Goal: Task Accomplishment & Management: Use online tool/utility

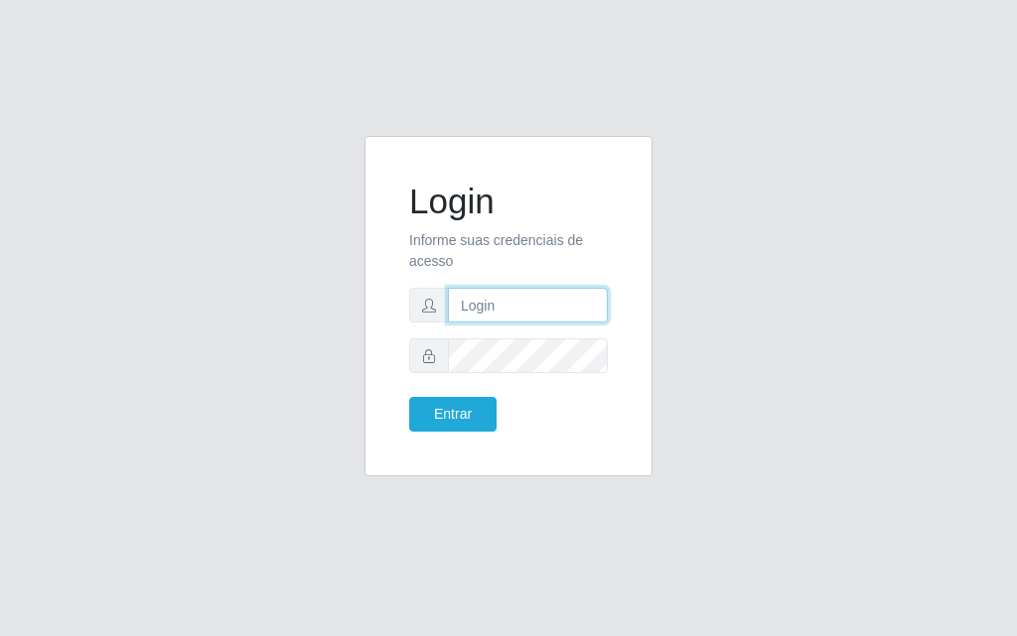
click at [509, 300] on input "text" at bounding box center [528, 305] width 160 height 35
type input "[PERSON_NAME]"
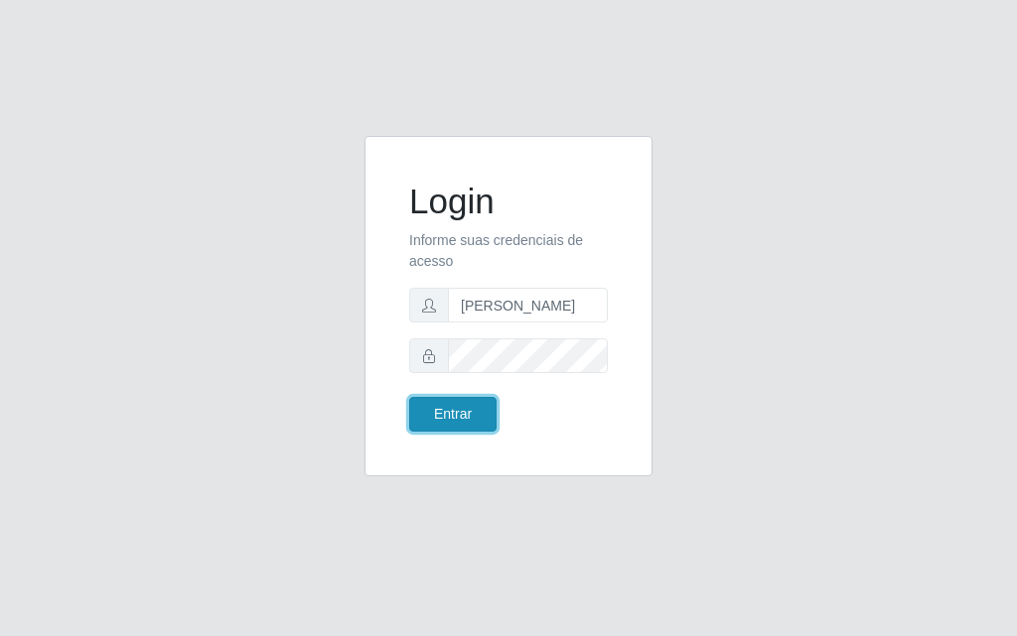
click at [465, 410] on button "Entrar" at bounding box center [452, 414] width 87 height 35
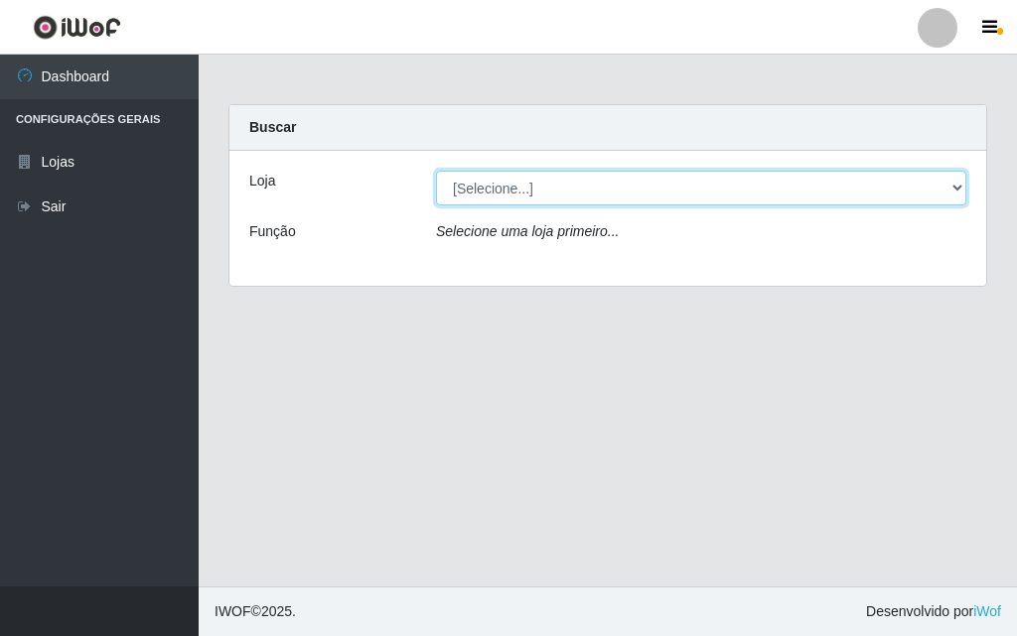
drag, startPoint x: 962, startPoint y: 189, endPoint x: 950, endPoint y: 197, distance: 14.3
click at [962, 189] on select "[Selecione...] Divino Fogão - [GEOGRAPHIC_DATA]" at bounding box center [701, 188] width 530 height 35
select select "499"
click at [436, 171] on select "[Selecione...] Divino Fogão - [GEOGRAPHIC_DATA]" at bounding box center [701, 188] width 530 height 35
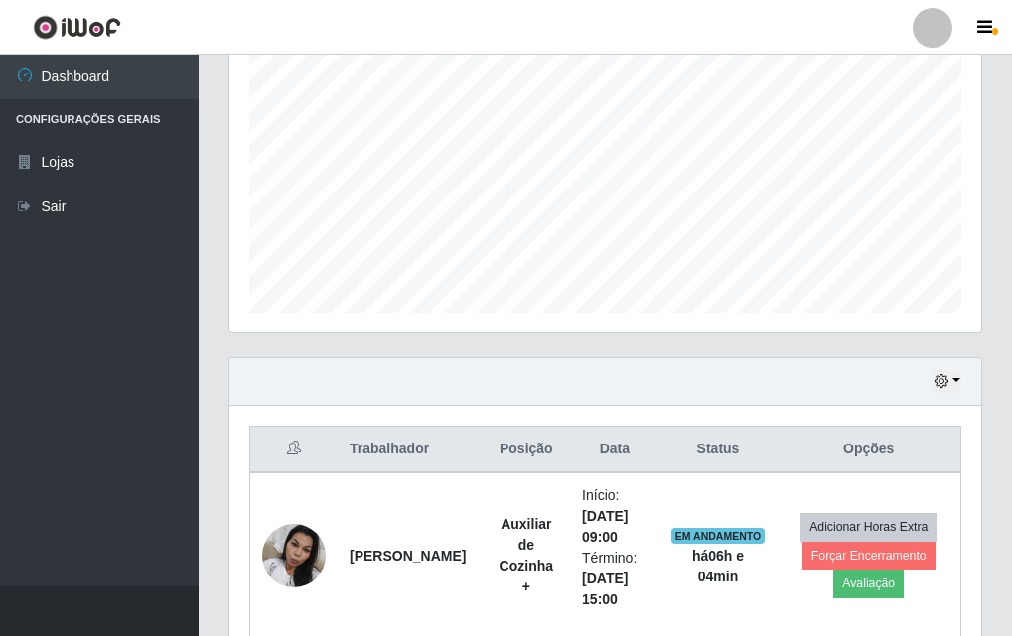
scroll to position [695, 0]
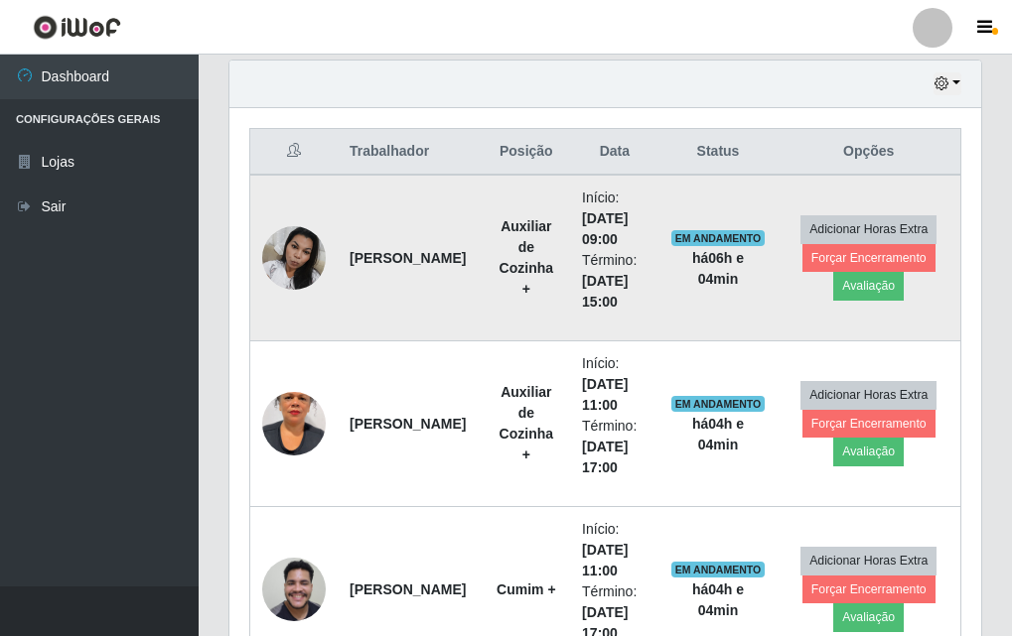
click at [313, 271] on img at bounding box center [294, 257] width 64 height 84
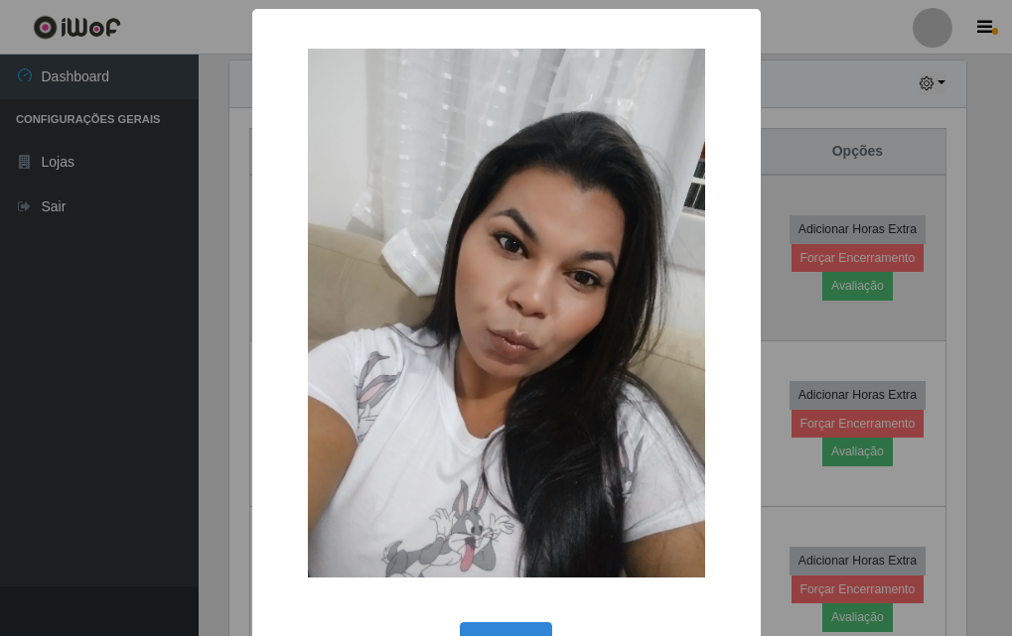
scroll to position [412, 742]
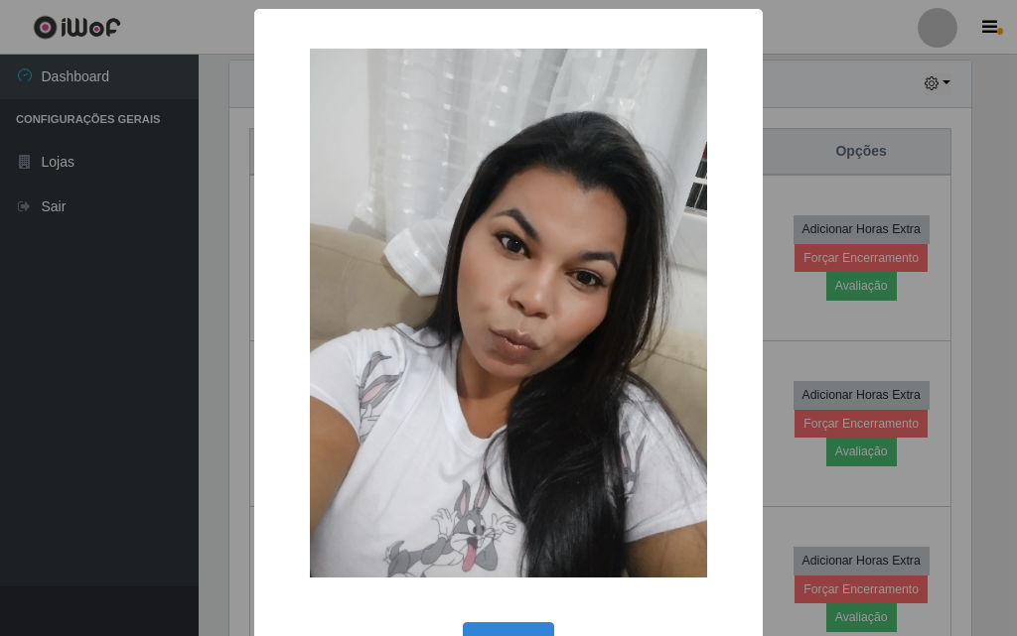
click at [148, 274] on div "× OK Cancel" at bounding box center [508, 318] width 1017 height 636
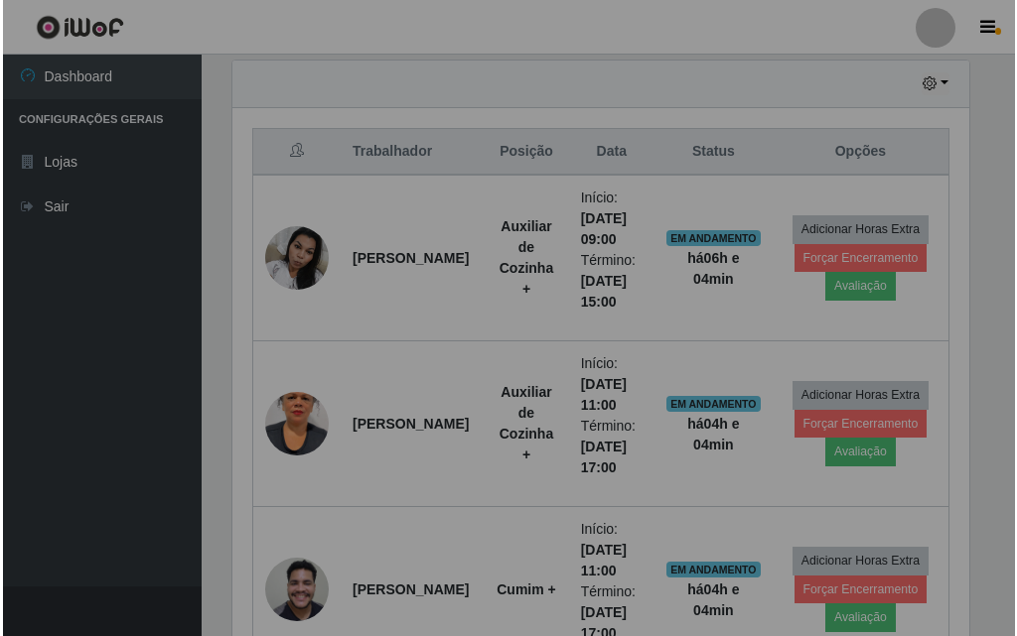
scroll to position [412, 752]
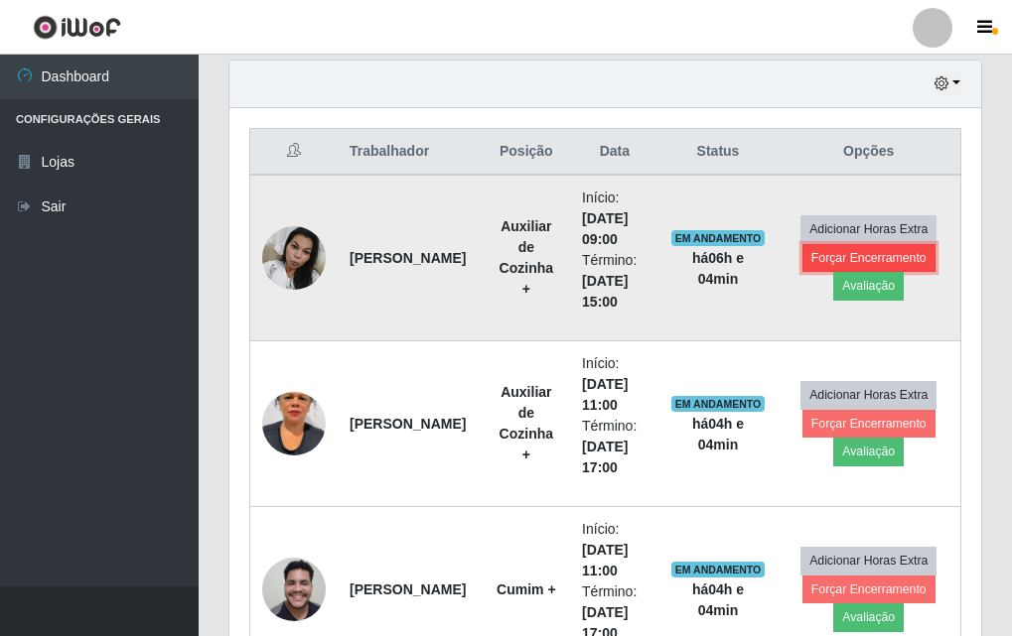
click at [843, 252] on button "Forçar Encerramento" at bounding box center [868, 258] width 133 height 28
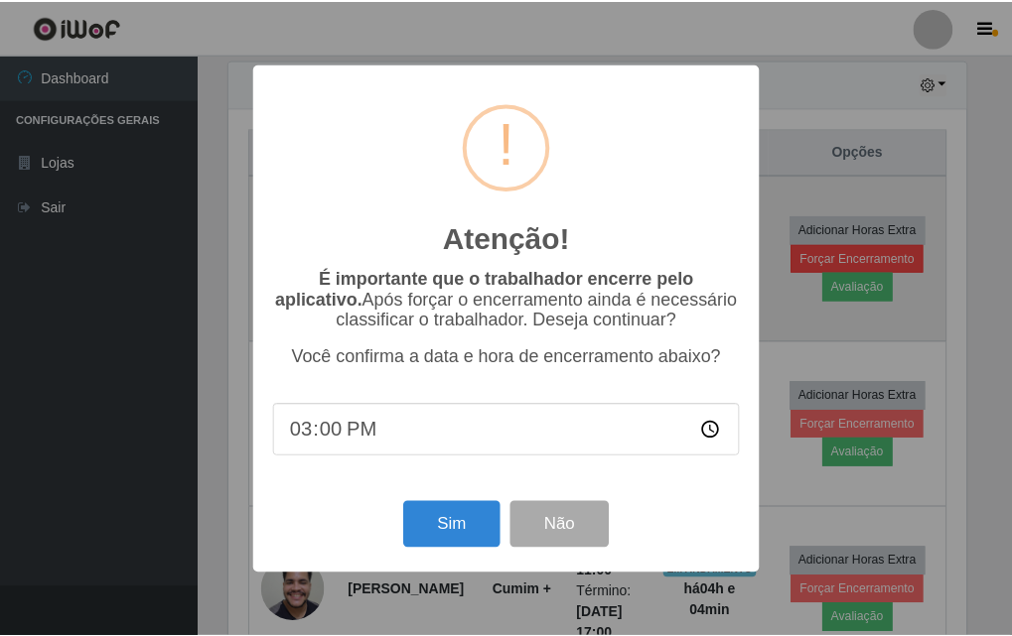
scroll to position [412, 742]
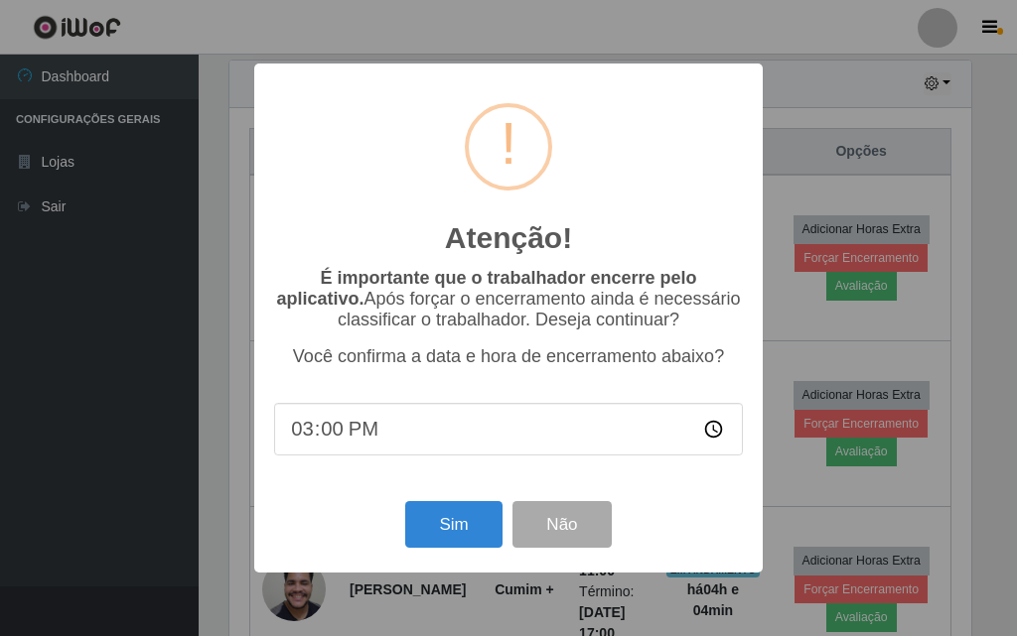
click at [469, 569] on div "Atenção! × É importante que o trabalhador encerre pelo aplicativo. Após forçar …" at bounding box center [508, 318] width 508 height 509
click at [477, 548] on button "Sim" at bounding box center [453, 524] width 96 height 47
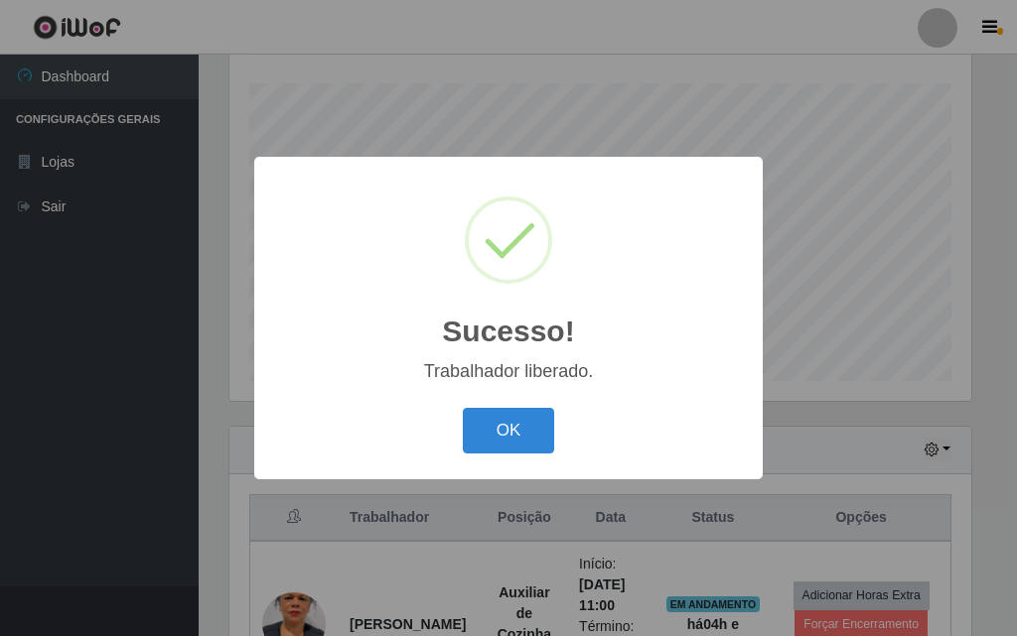
click at [773, 412] on div "Sucesso! × Trabalhador liberado. OK Cancel" at bounding box center [508, 318] width 1017 height 636
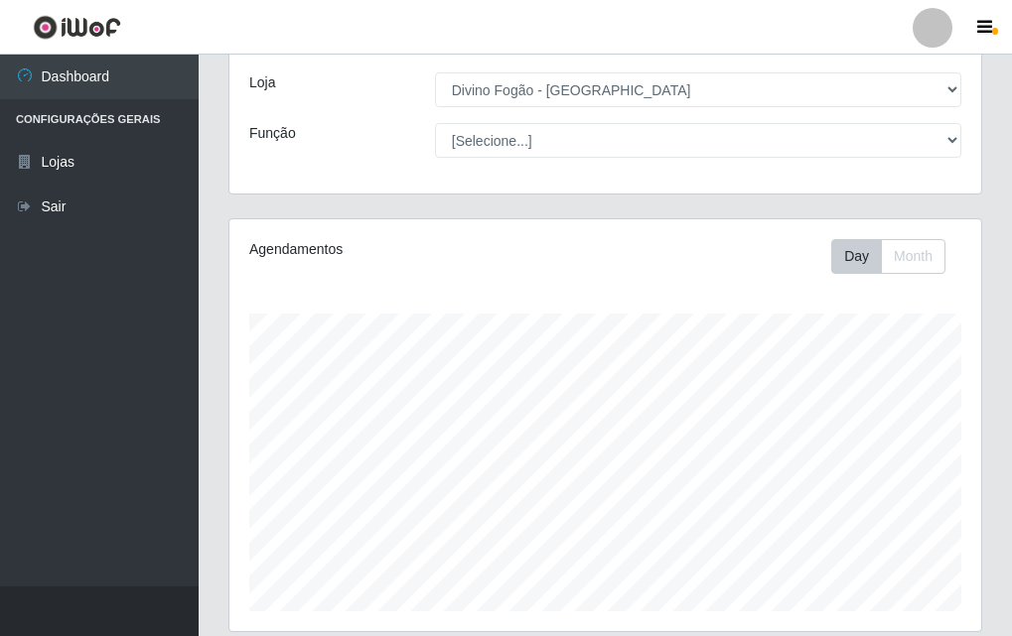
scroll to position [0, 0]
